Goal: Task Accomplishment & Management: Use online tool/utility

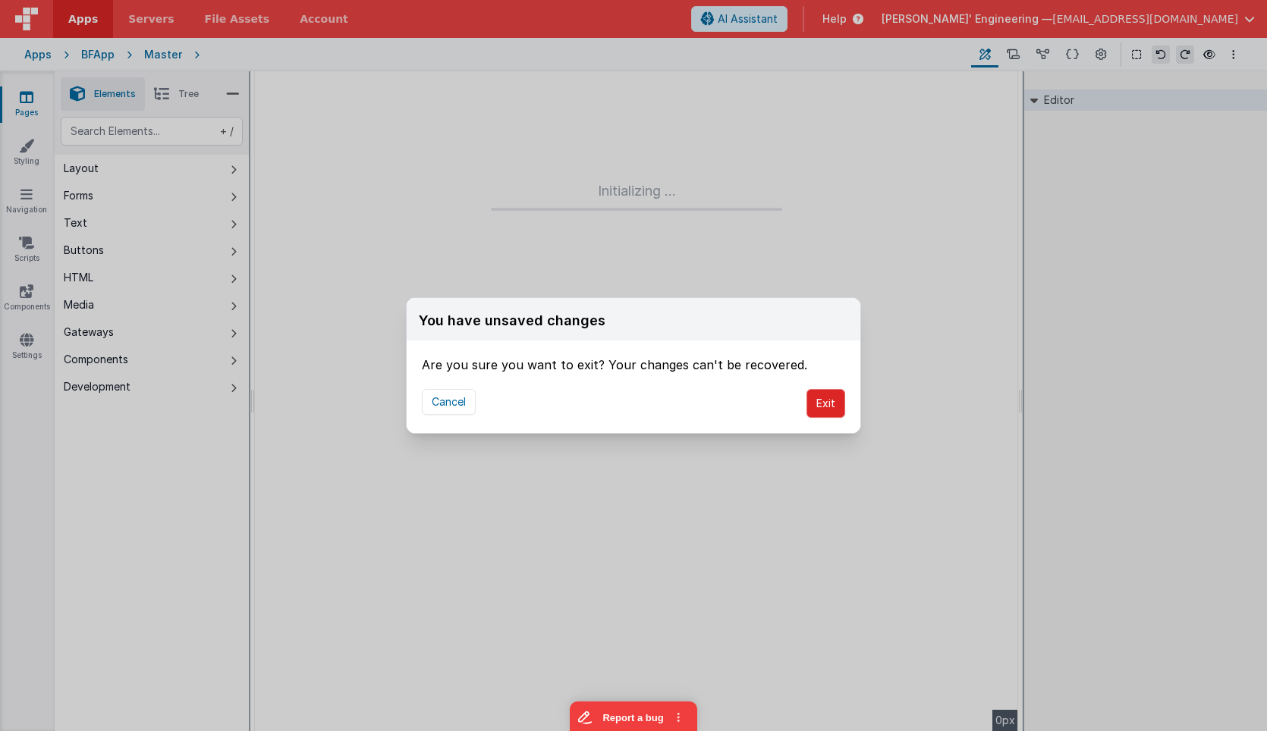
click at [822, 407] on button "Exit" at bounding box center [825, 403] width 39 height 29
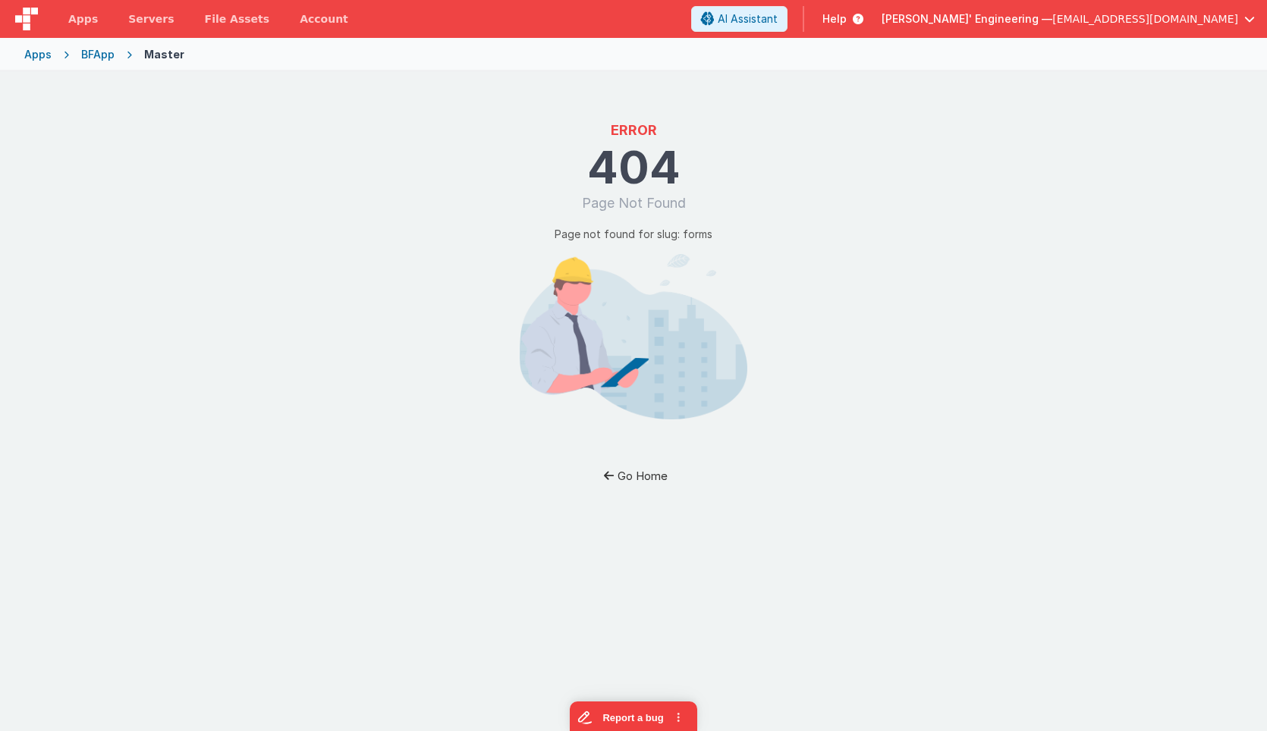
click at [630, 479] on button "Go Home" at bounding box center [633, 476] width 89 height 28
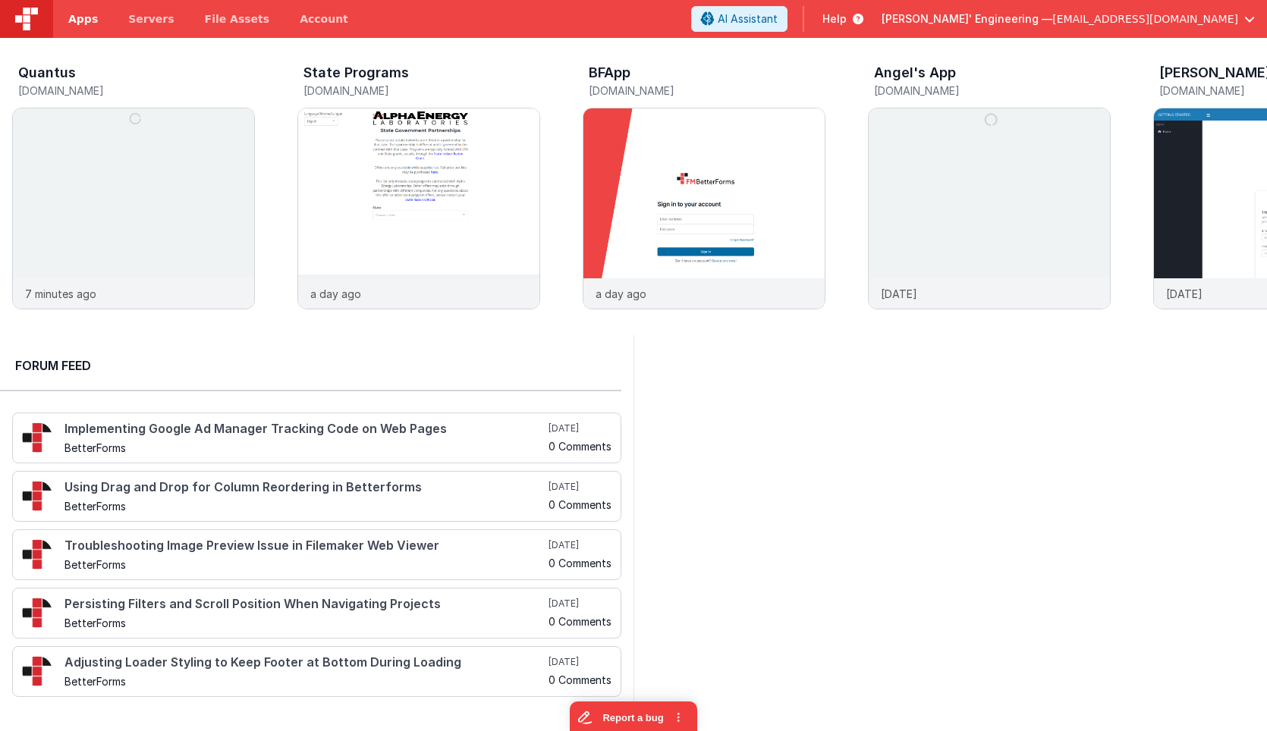
click at [83, 23] on span "Apps" at bounding box center [83, 18] width 30 height 15
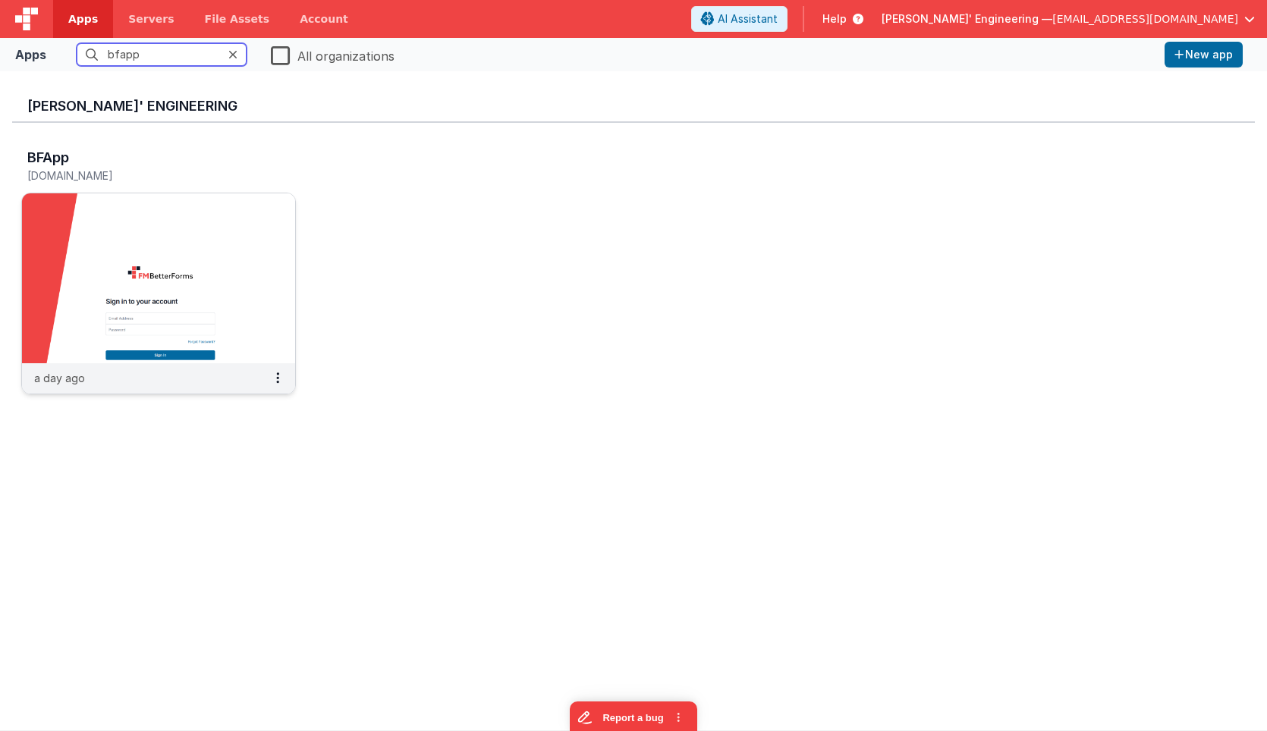
type input "bfapp"
click at [154, 226] on img at bounding box center [158, 278] width 273 height 170
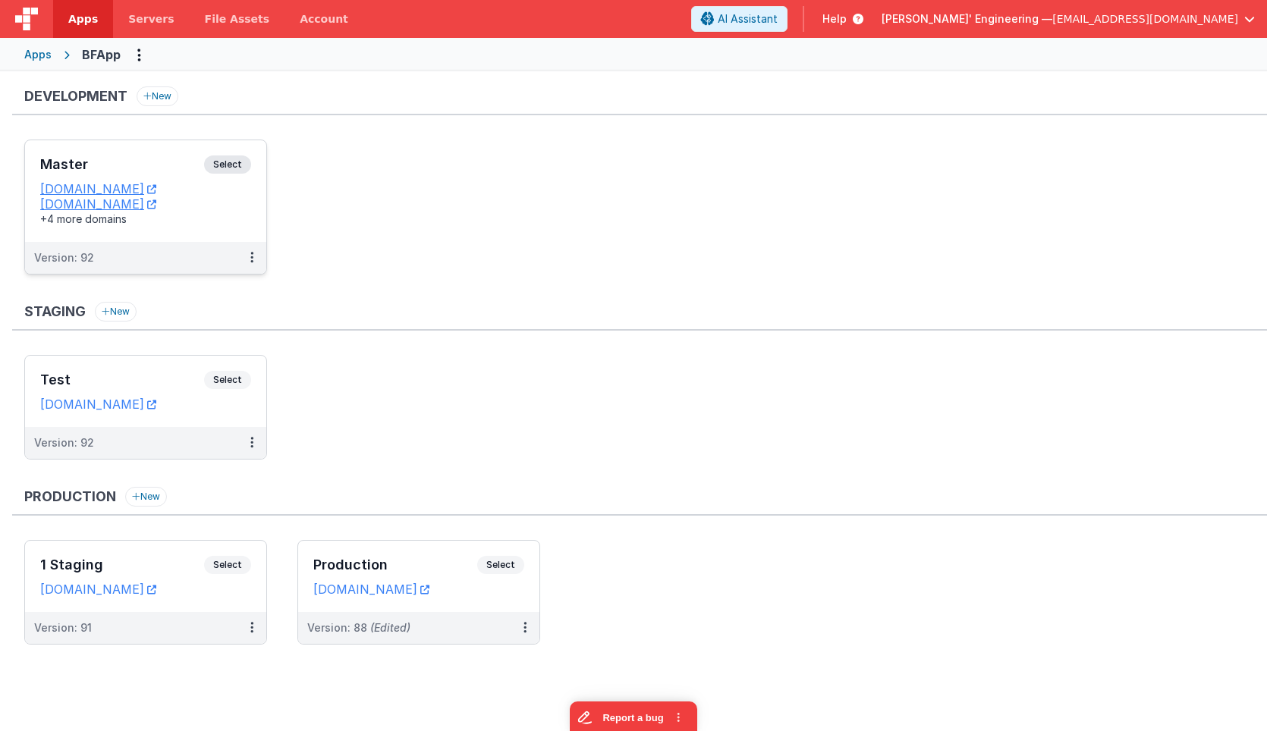
click at [183, 151] on div "Master Select URLs appdev.fmbetterforms.com c9dev.bfoperations.com +4 more doma…" at bounding box center [145, 191] width 241 height 102
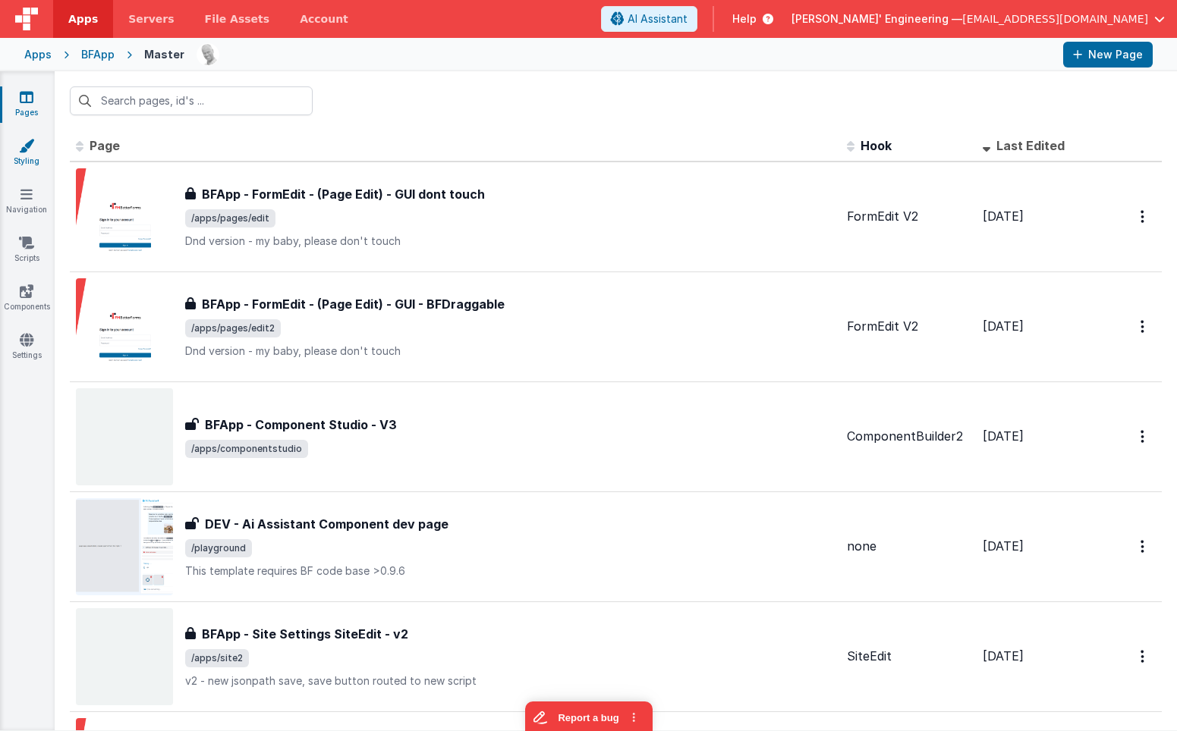
click at [34, 144] on link "Styling" at bounding box center [26, 153] width 55 height 30
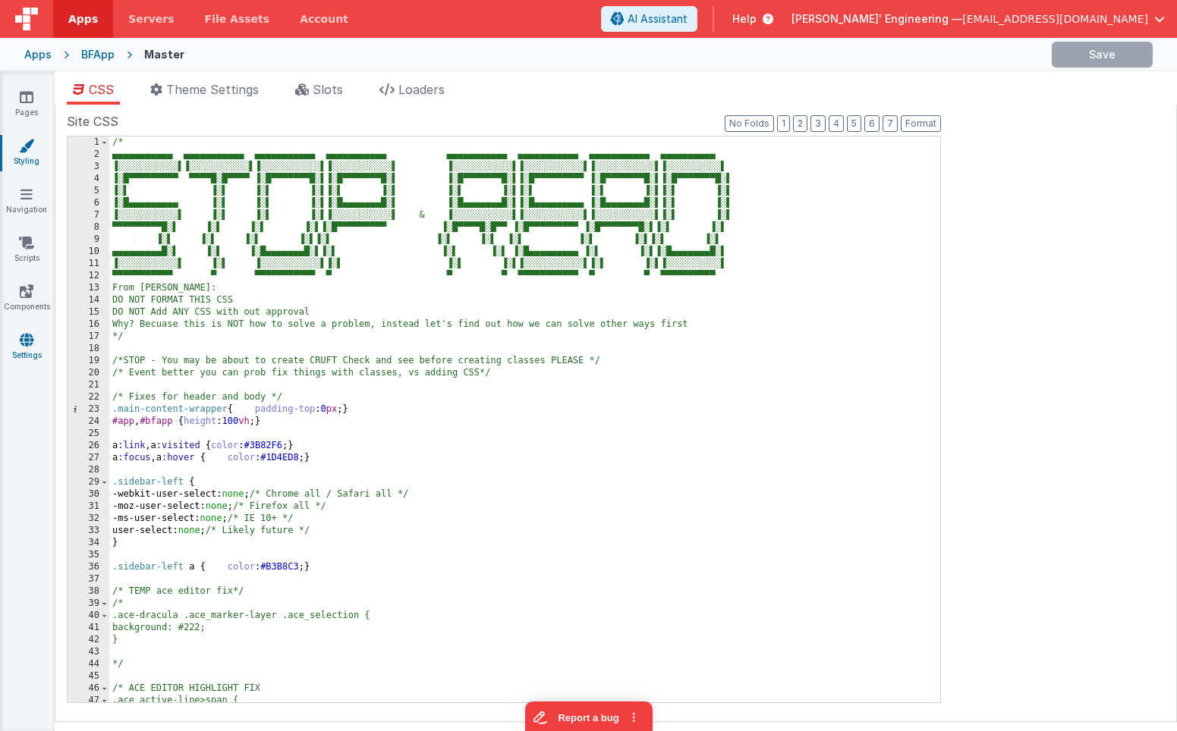
click at [30, 343] on icon at bounding box center [27, 339] width 14 height 15
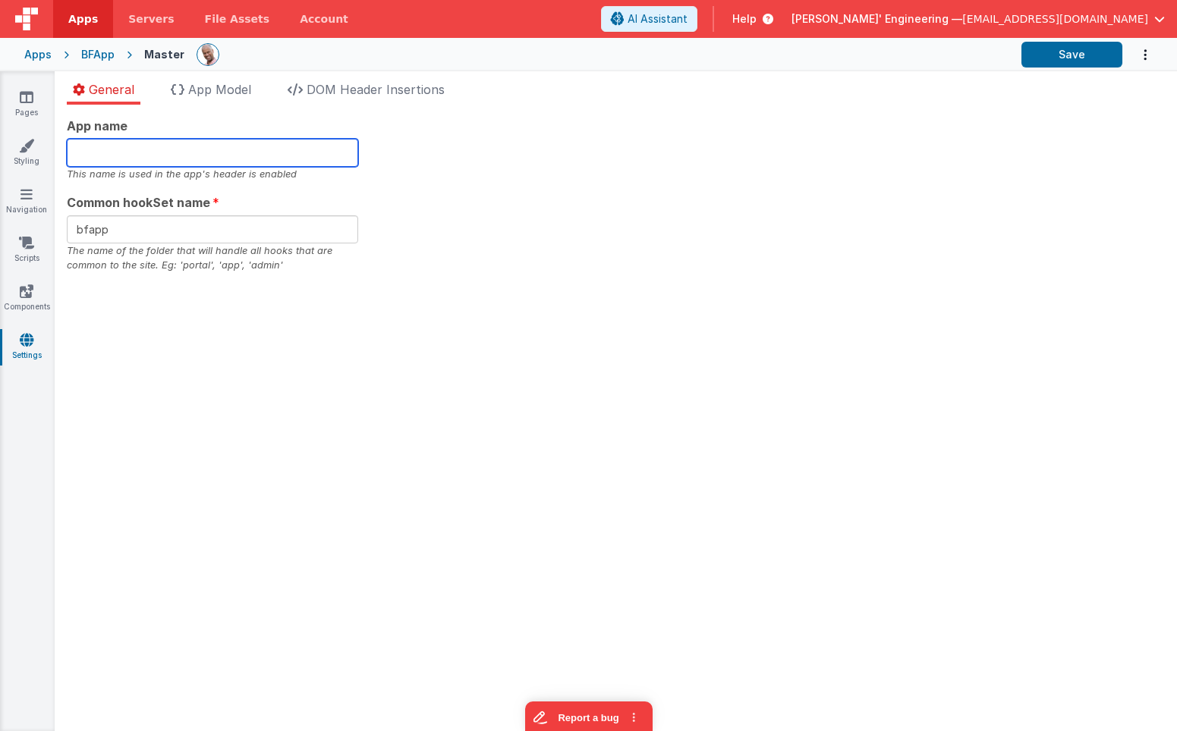
click at [88, 160] on input "text" at bounding box center [212, 153] width 291 height 28
click at [223, 91] on span "App Model" at bounding box center [219, 89] width 63 height 15
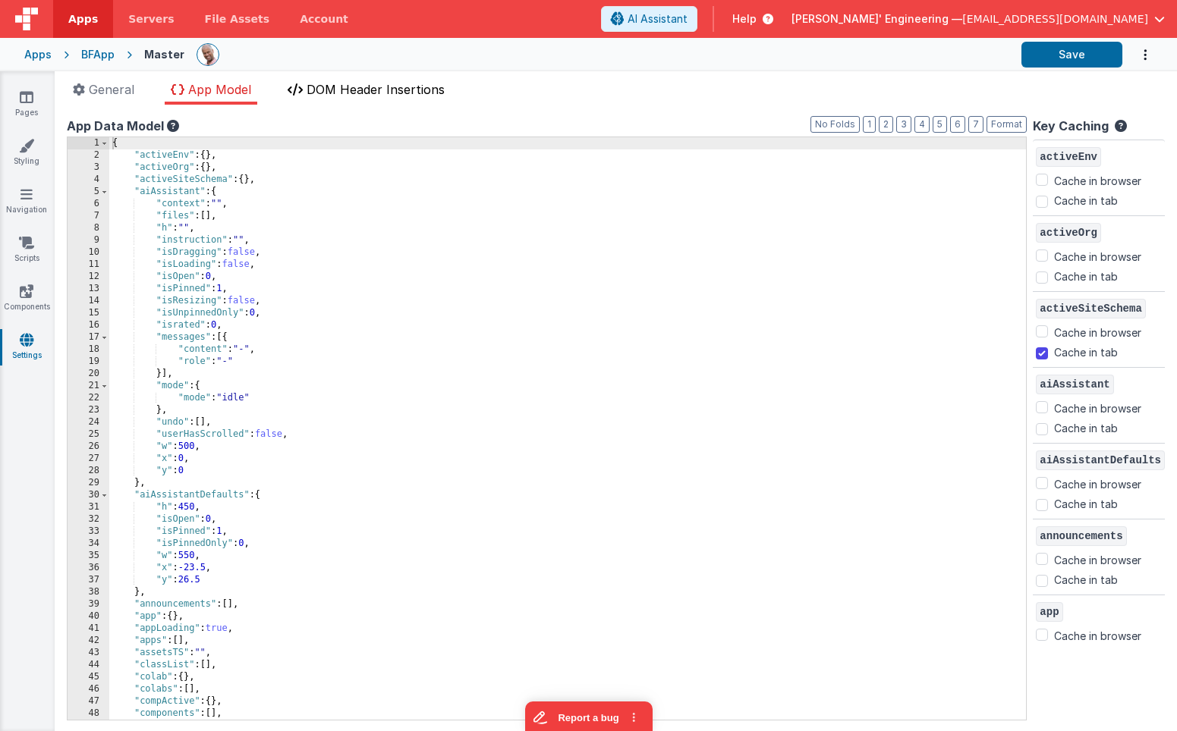
click at [351, 86] on span "DOM Header Insertions" at bounding box center [376, 89] width 138 height 15
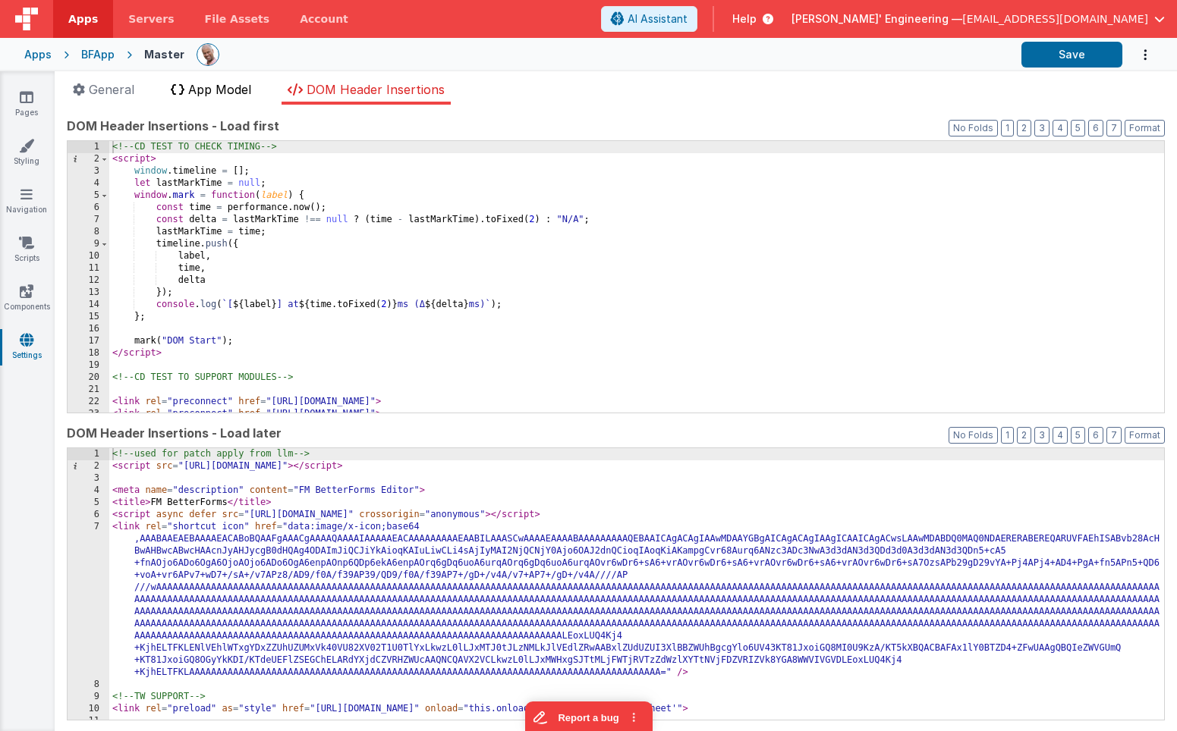
click at [229, 90] on span "App Model" at bounding box center [219, 89] width 63 height 15
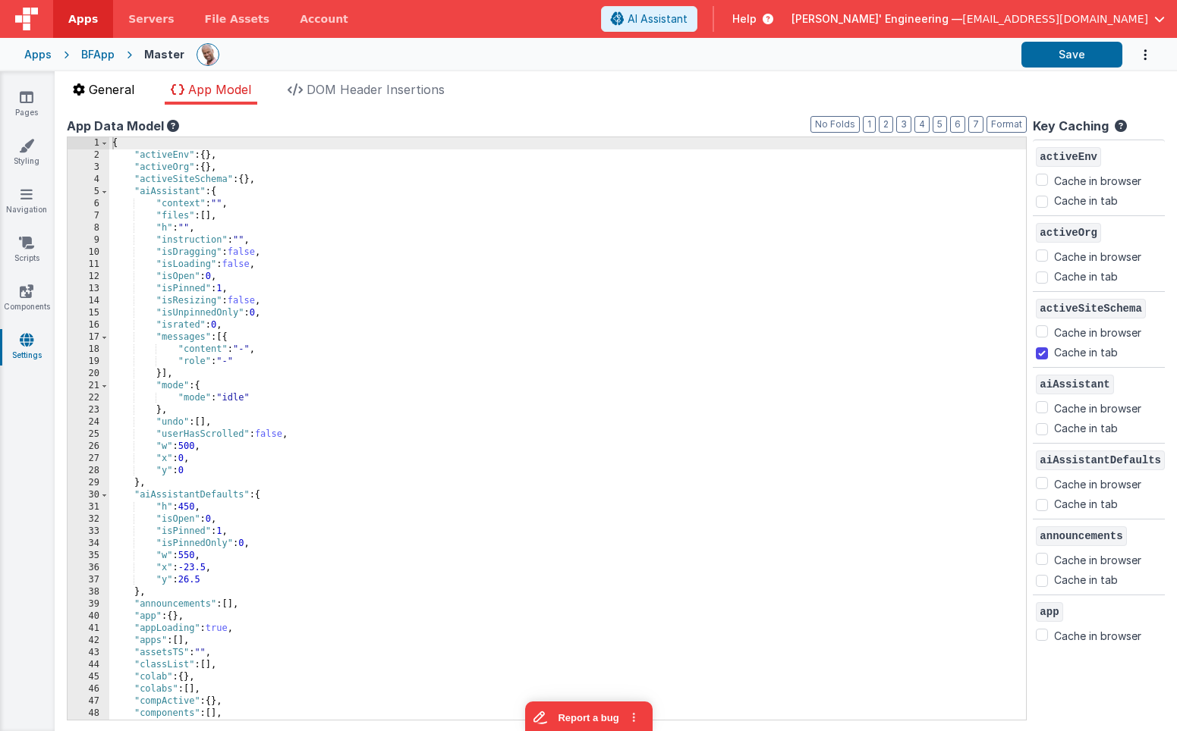
click at [122, 88] on span "General" at bounding box center [112, 89] width 46 height 15
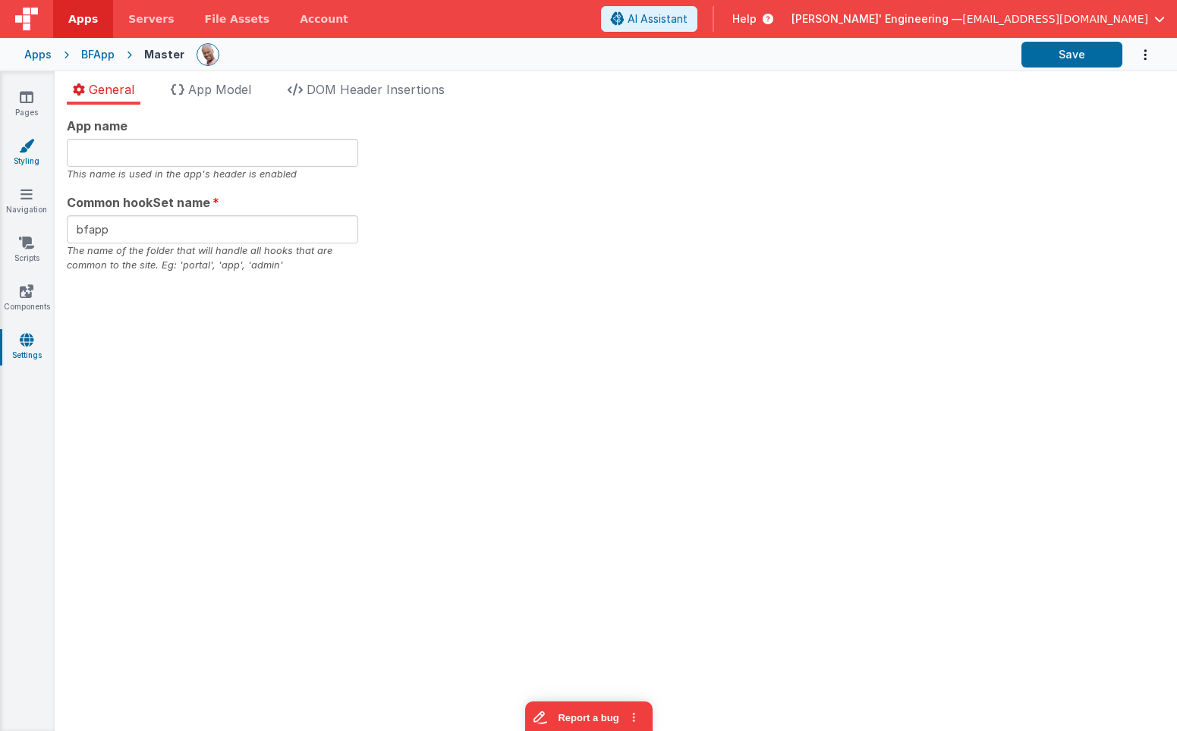
click at [35, 156] on link "Styling" at bounding box center [26, 153] width 55 height 30
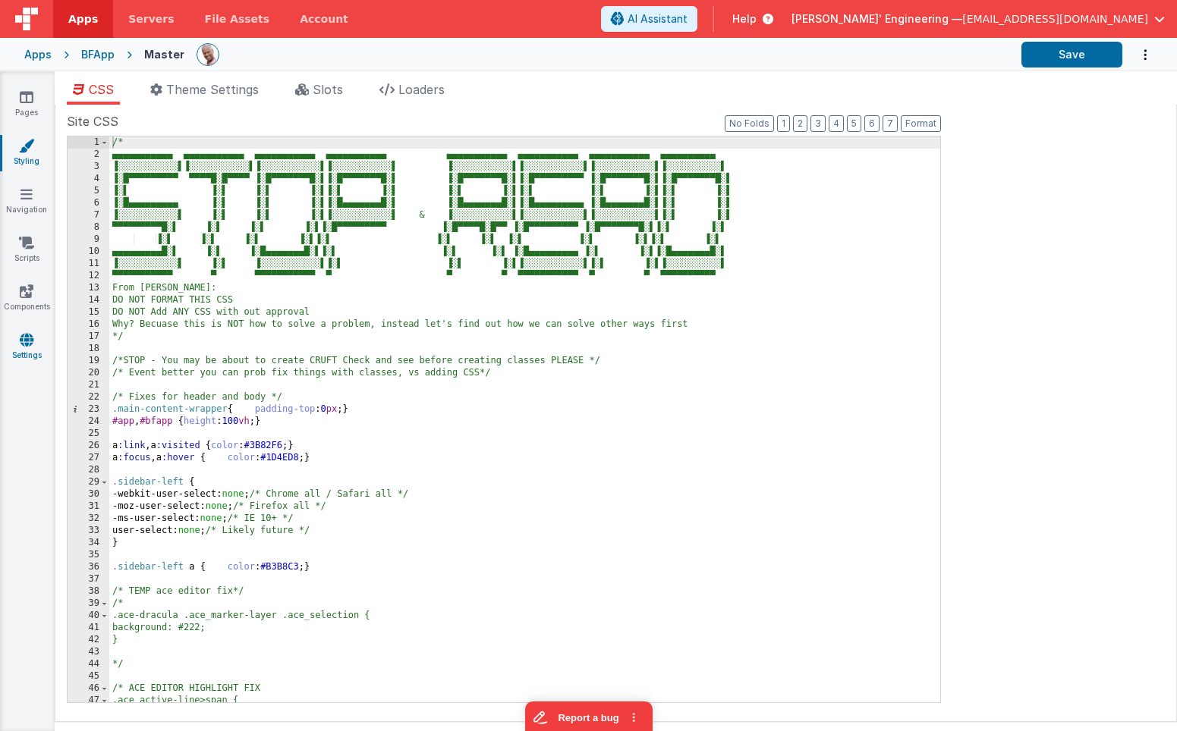
click at [32, 335] on icon at bounding box center [27, 339] width 14 height 15
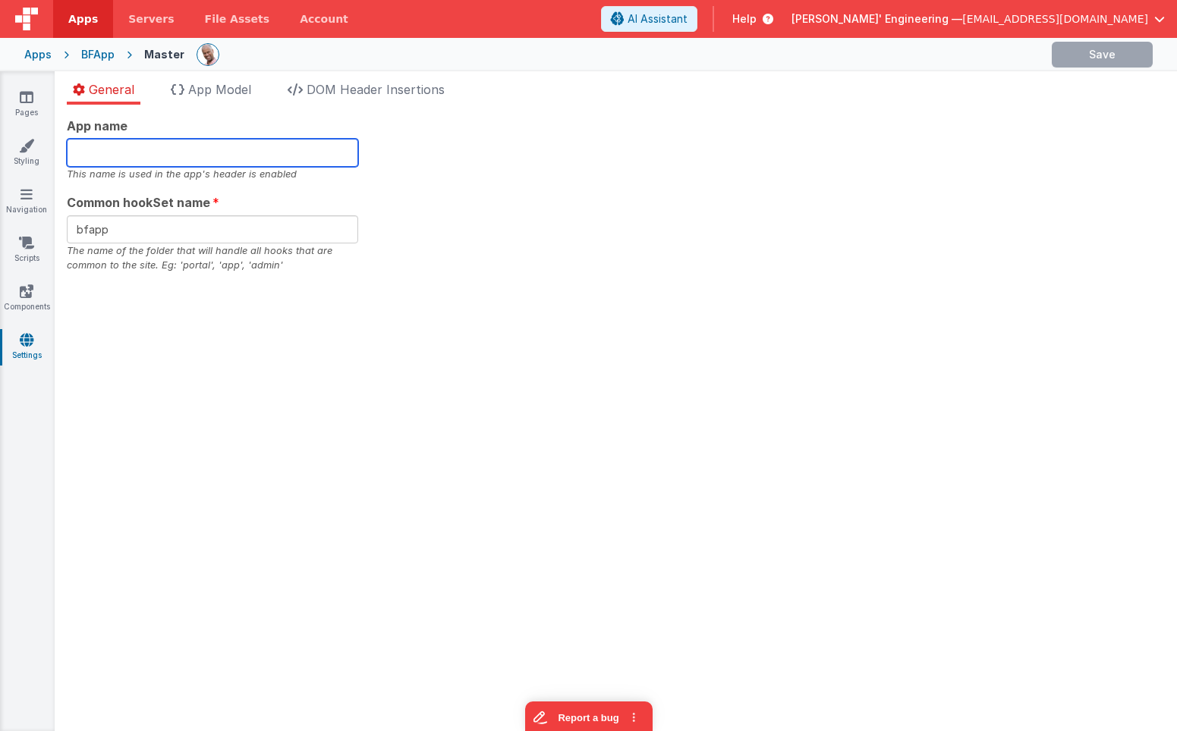
click at [200, 148] on input "text" at bounding box center [212, 153] width 291 height 28
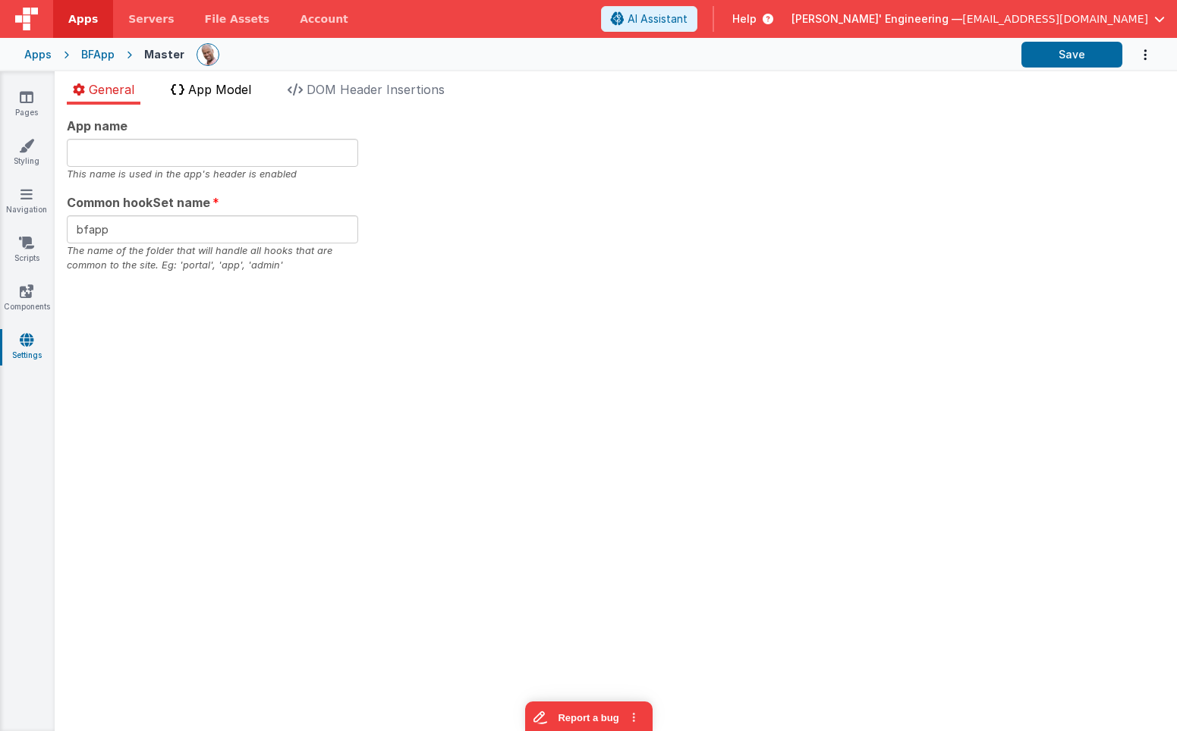
click at [215, 96] on span "App Model" at bounding box center [219, 89] width 63 height 15
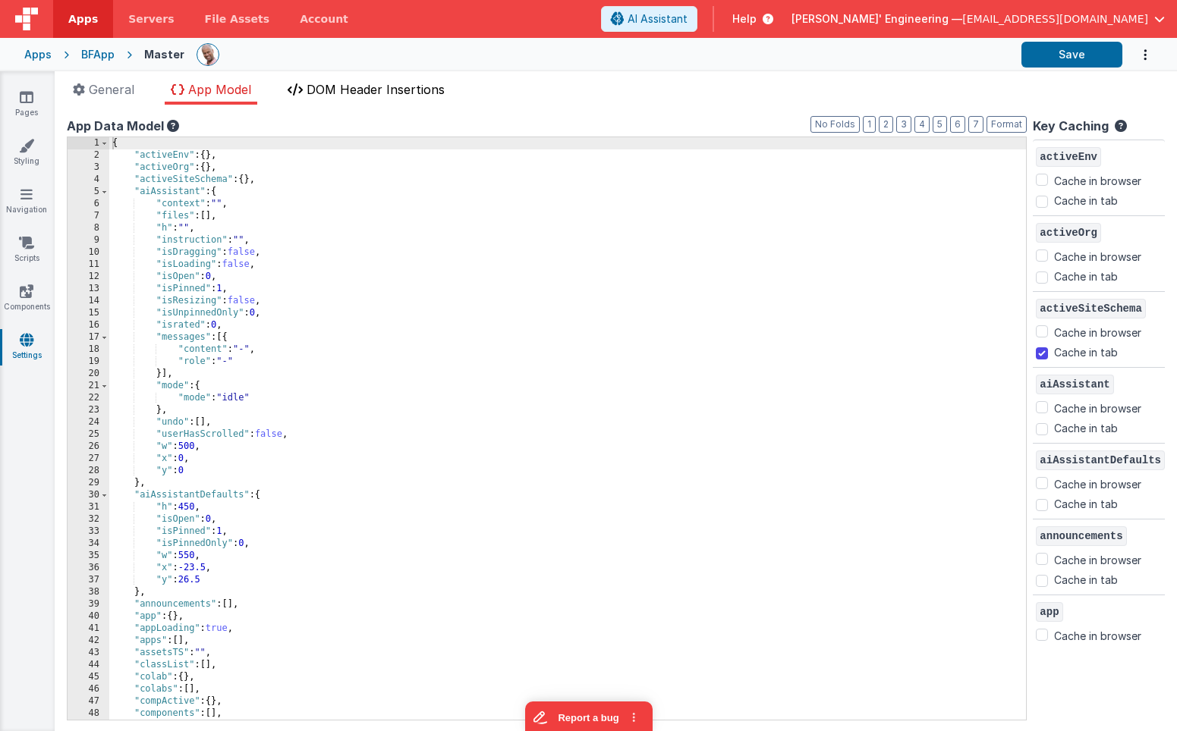
click at [417, 83] on span "DOM Header Insertions" at bounding box center [376, 89] width 138 height 15
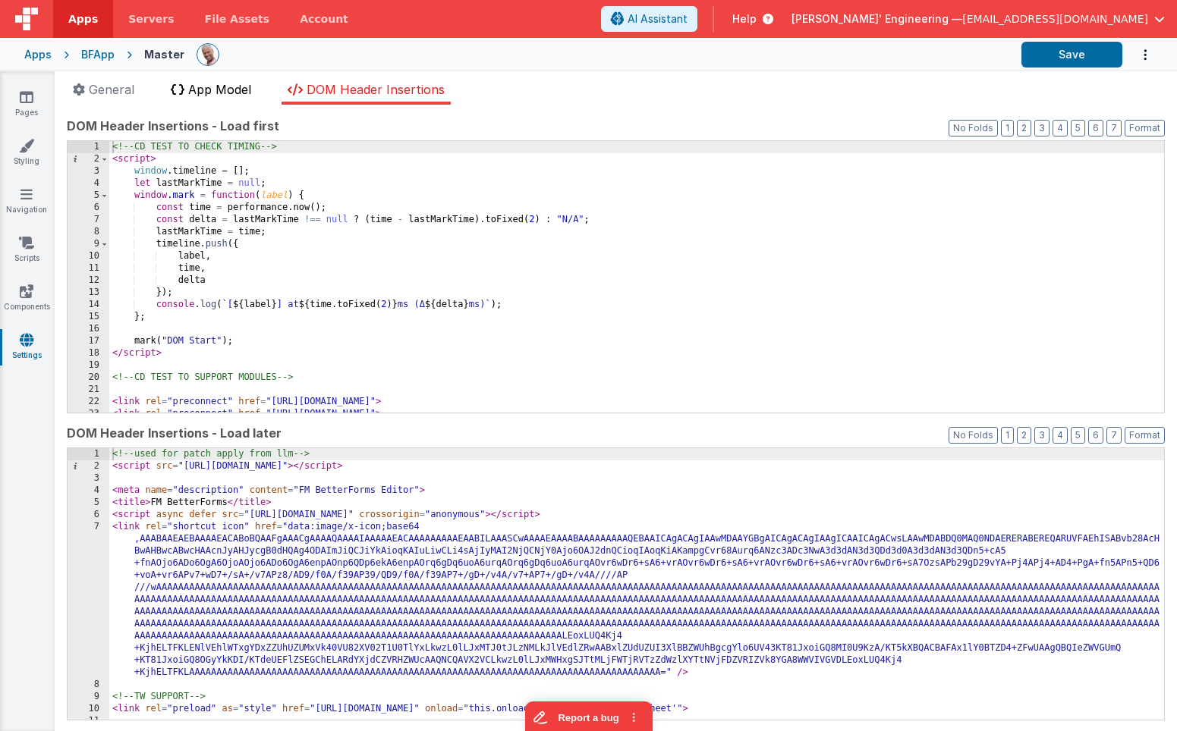
click at [237, 89] on span "App Model" at bounding box center [219, 89] width 63 height 15
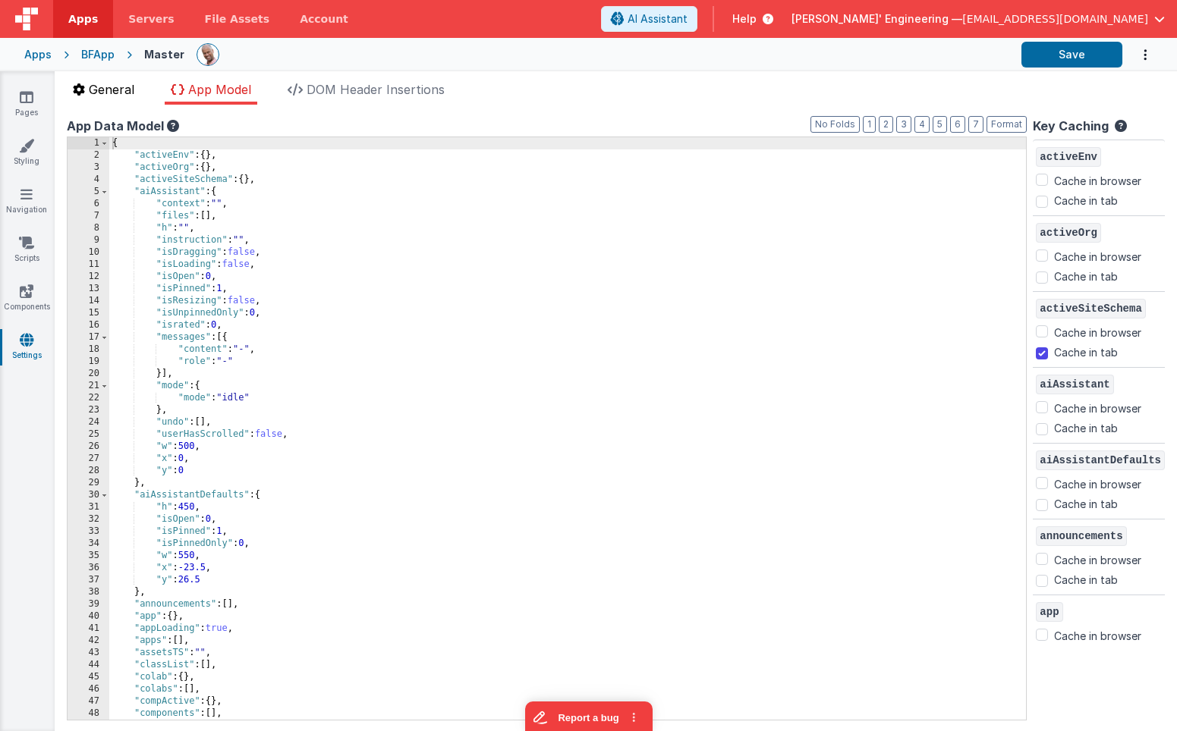
click at [92, 93] on span "General" at bounding box center [112, 89] width 46 height 15
